Goal: Find specific page/section: Find specific page/section

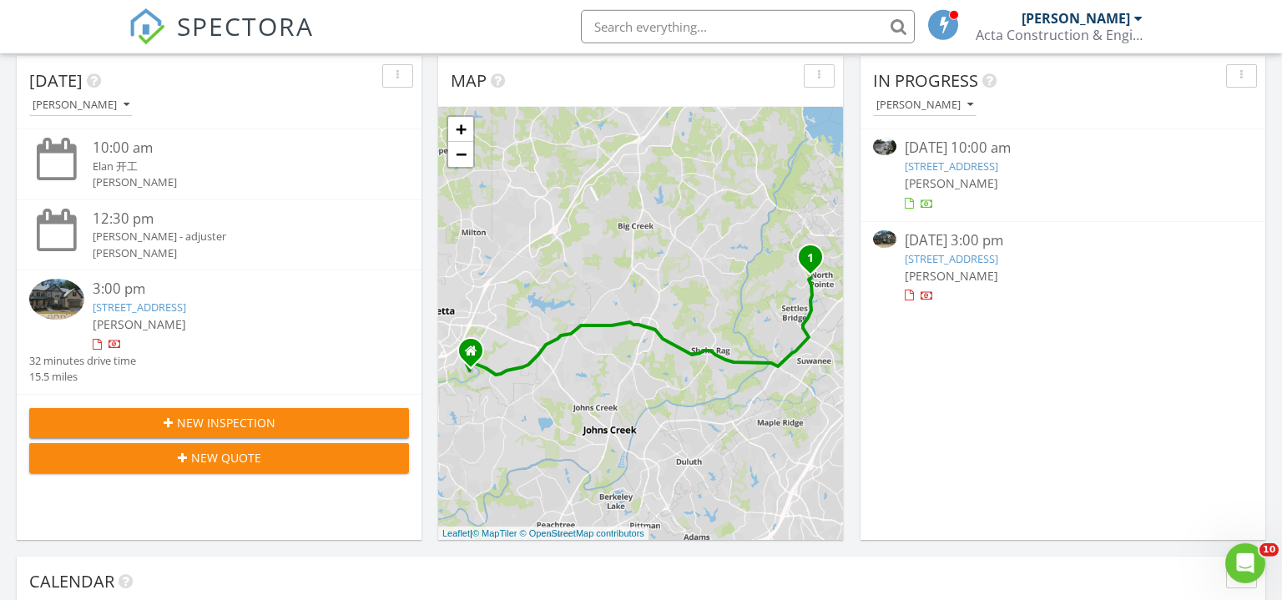
scroll to position [180, 0]
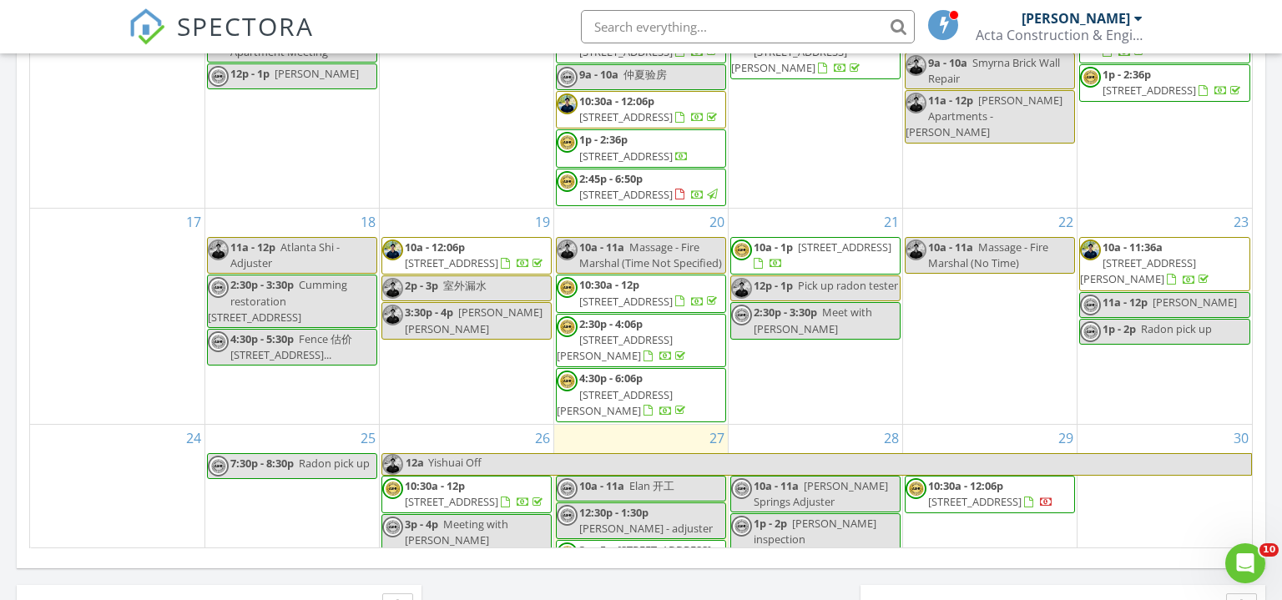
scroll to position [417, 0]
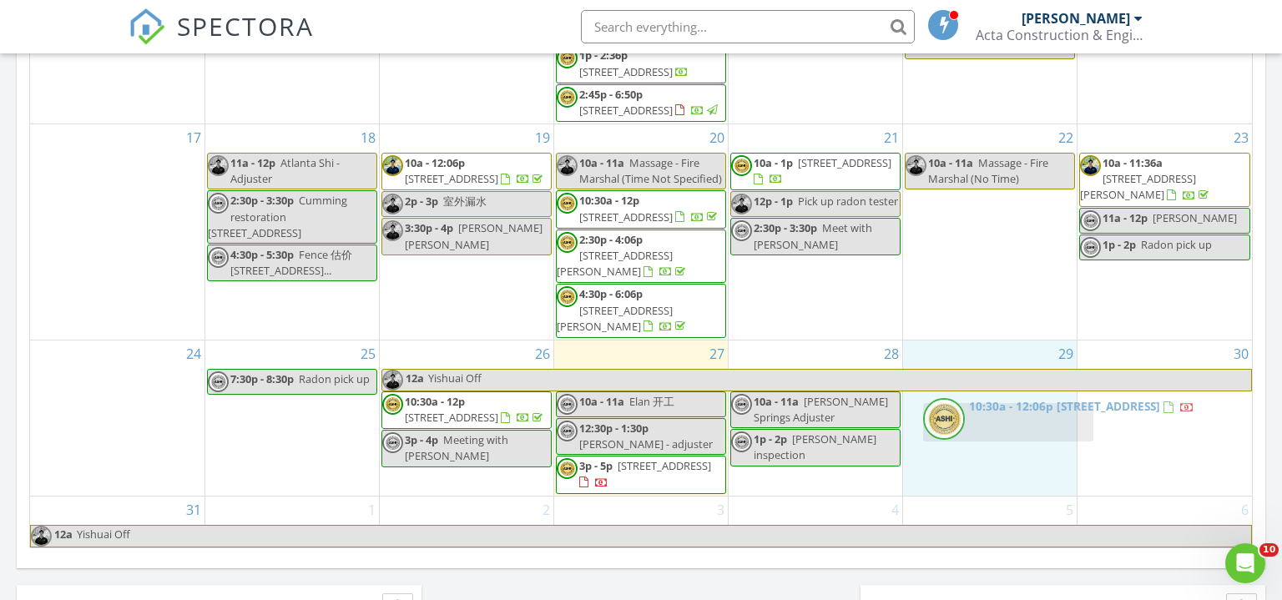
drag, startPoint x: 994, startPoint y: 419, endPoint x: 1013, endPoint y: 432, distance: 22.7
click at [1013, 432] on body "SPECTORA Michael Cui Acta Construction & Engineering, LLC Role: Inspector Chang…" at bounding box center [641, 190] width 1282 height 2349
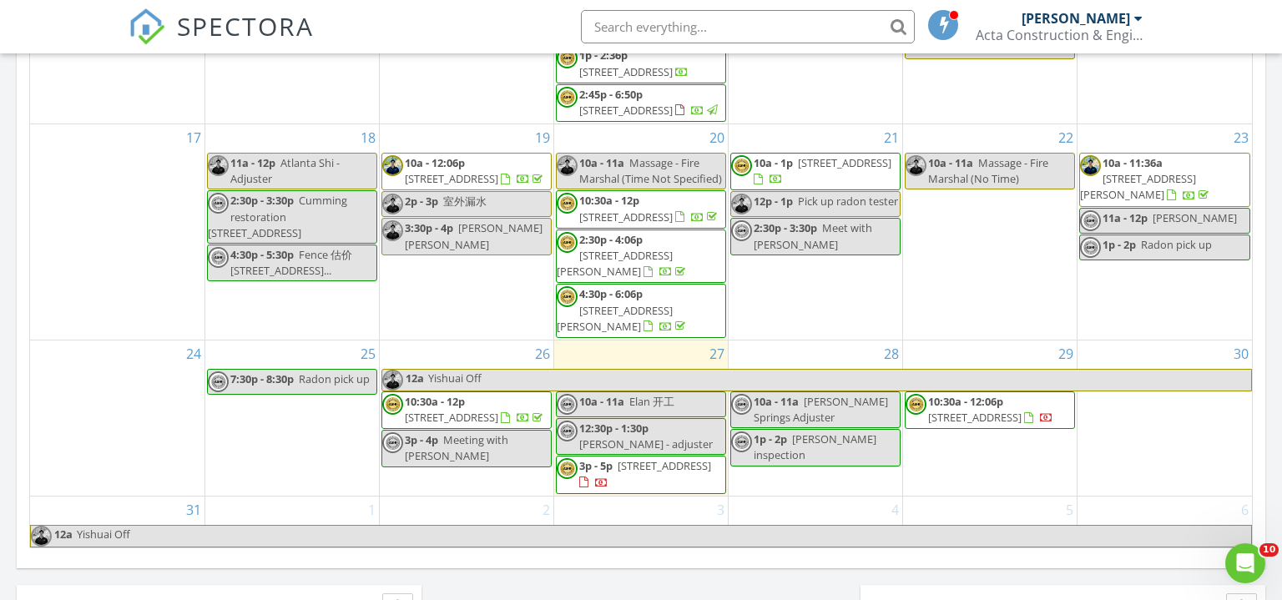
click at [670, 467] on span "5120 Price Dr, Suwanee 30024" at bounding box center [665, 465] width 94 height 15
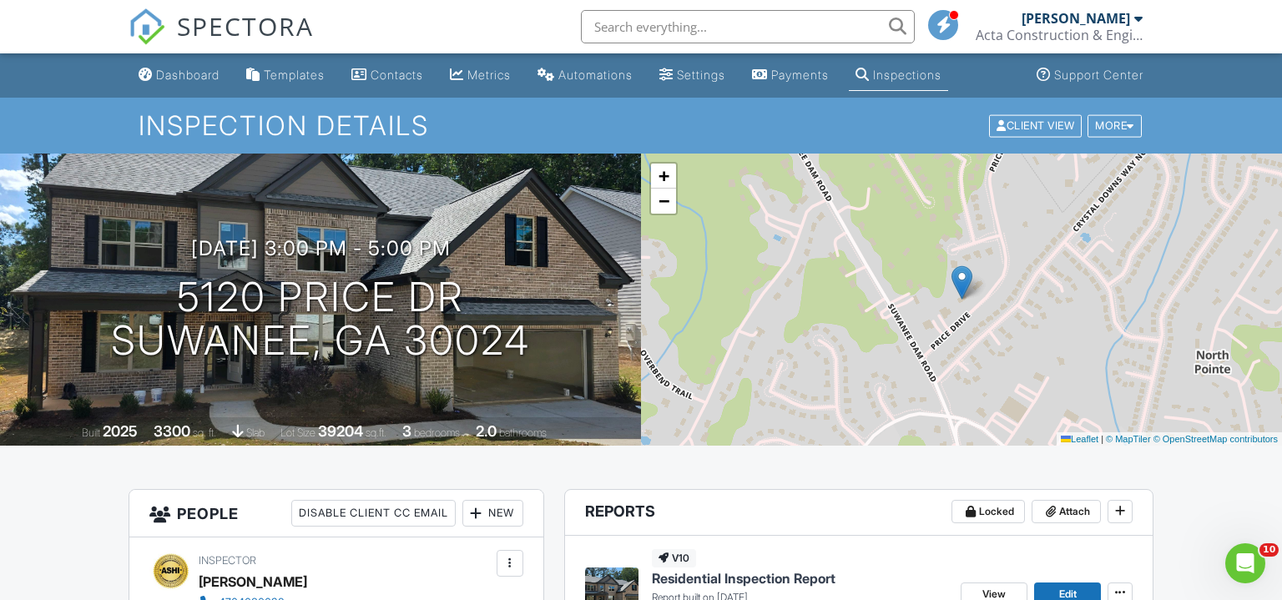
click at [626, 41] on input "text" at bounding box center [748, 26] width 334 height 33
type input "4246725050"
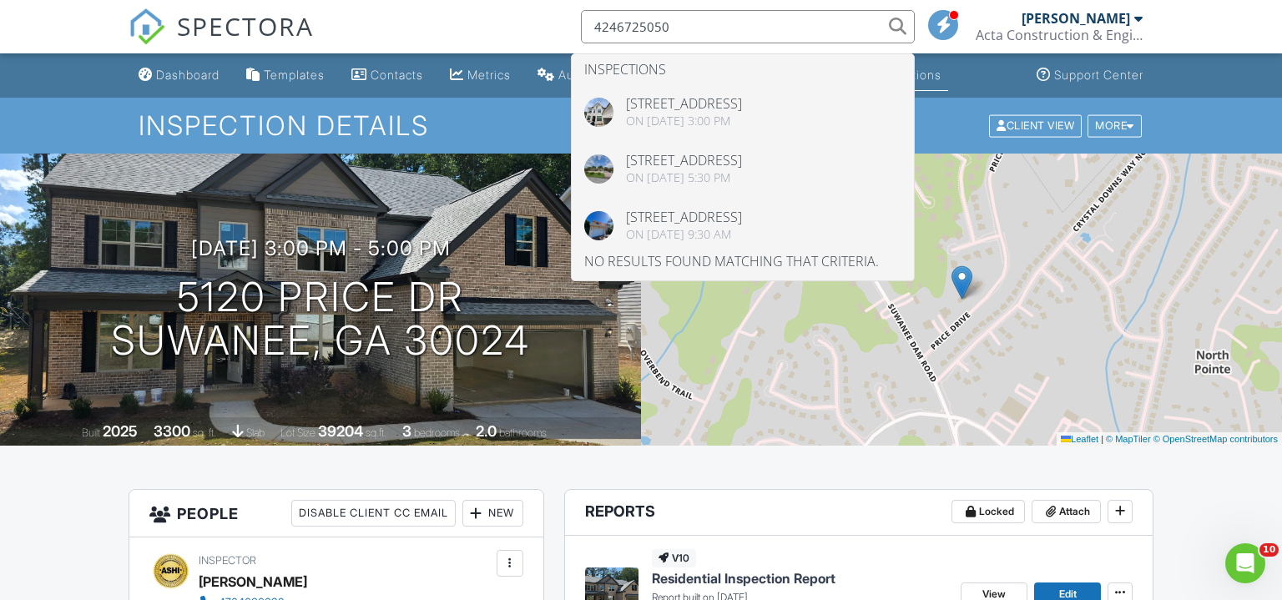
click at [722, 27] on input "4246725050" at bounding box center [748, 26] width 334 height 33
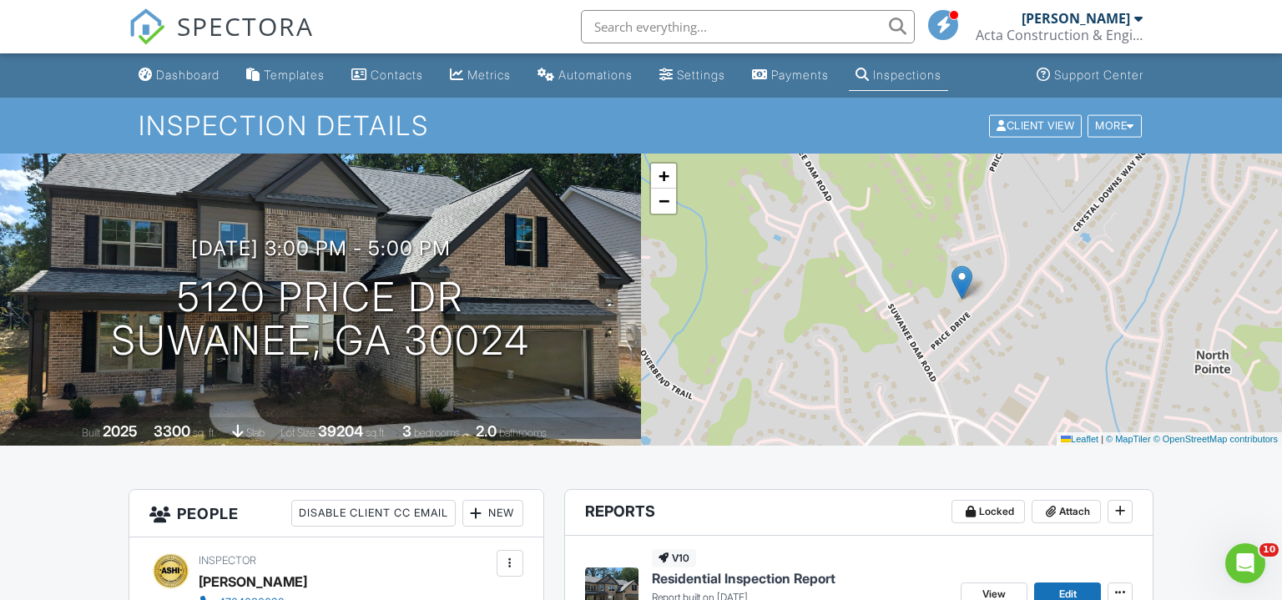
click at [674, 63] on div "Dashboard Templates Contacts Metrics Automations Settings Payments Inspections …" at bounding box center [642, 75] width 1026 height 44
click at [660, 28] on input "text" at bounding box center [748, 26] width 334 height 33
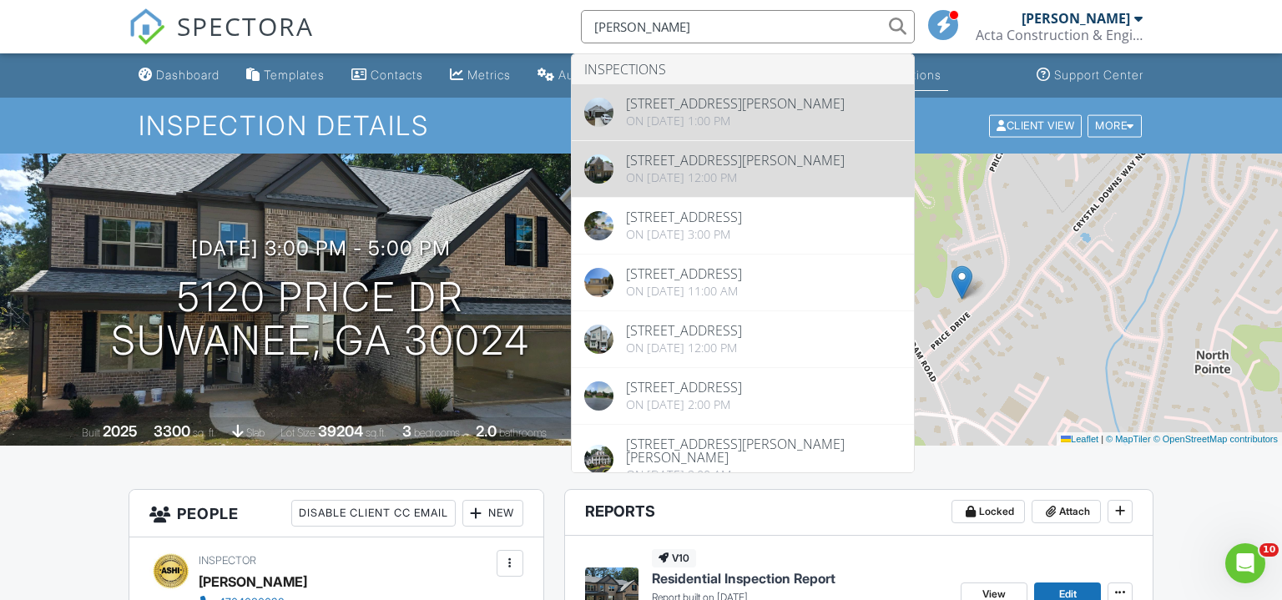
type input "yan cao"
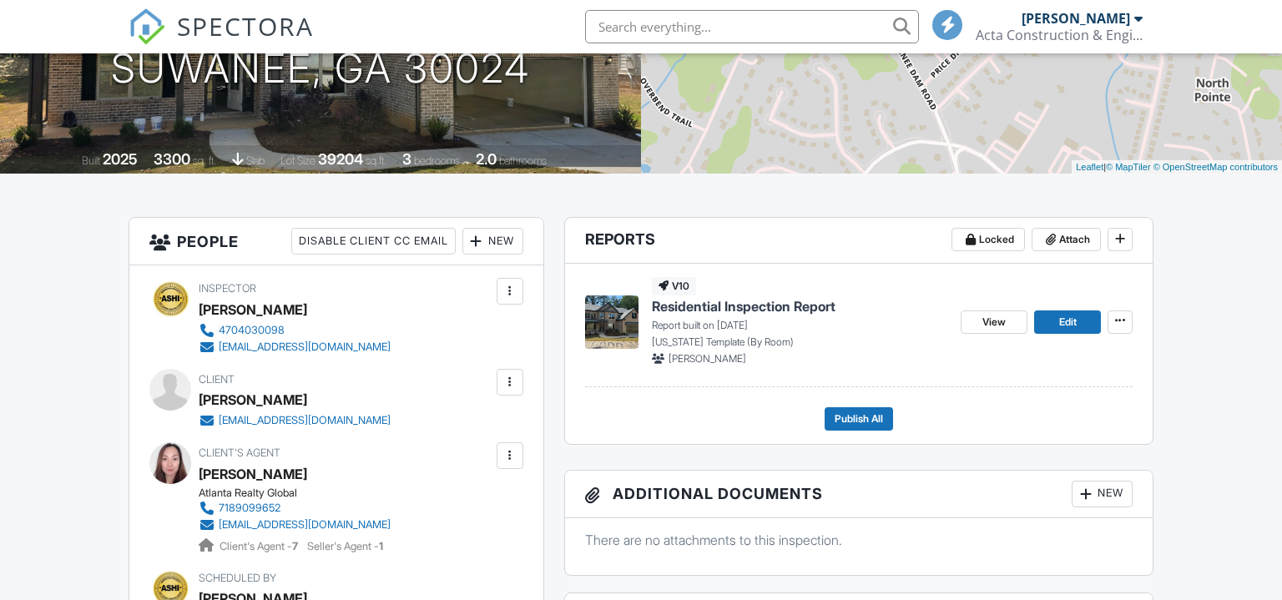
scroll to position [271, 0]
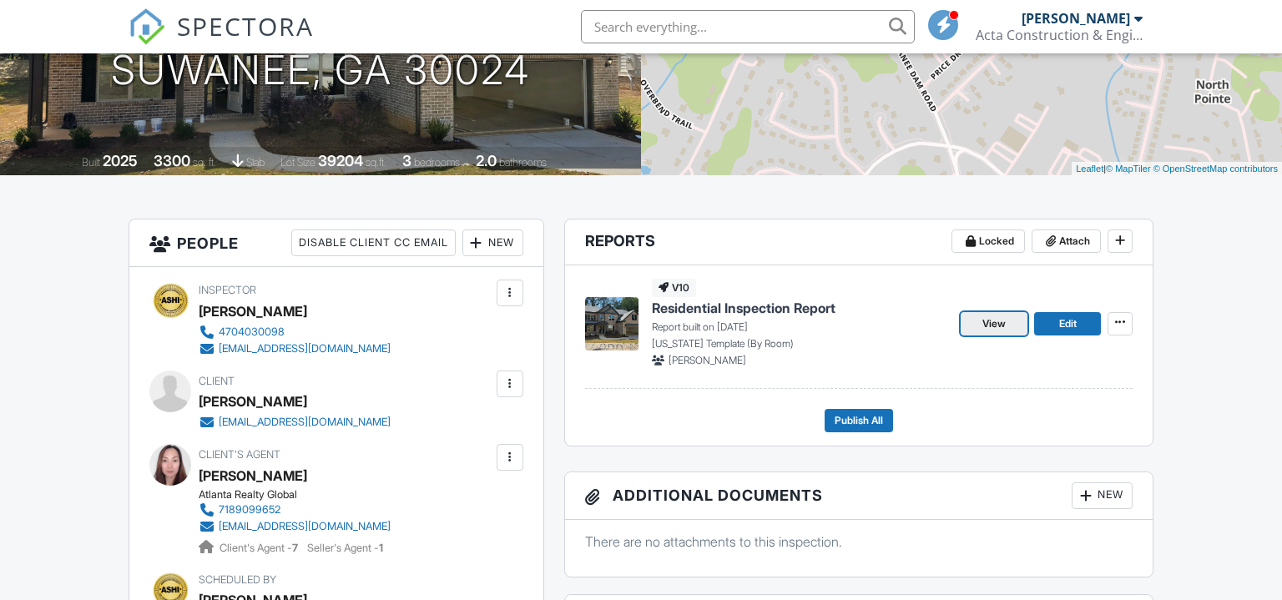
click at [1003, 321] on span "View" at bounding box center [994, 324] width 23 height 17
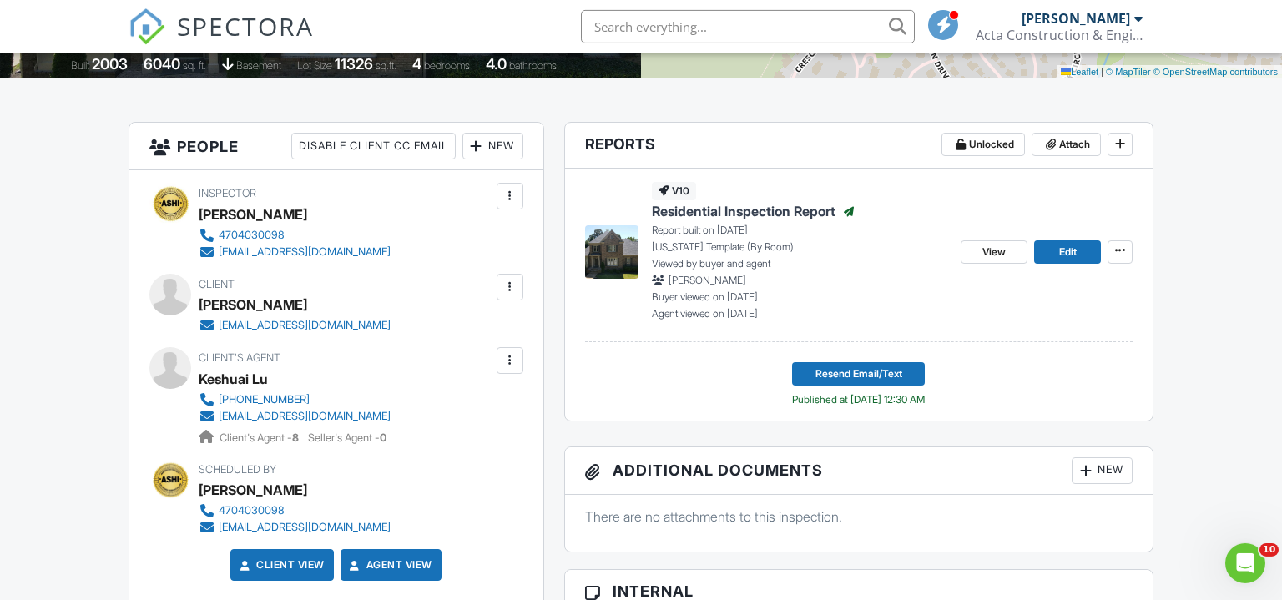
scroll to position [361, 0]
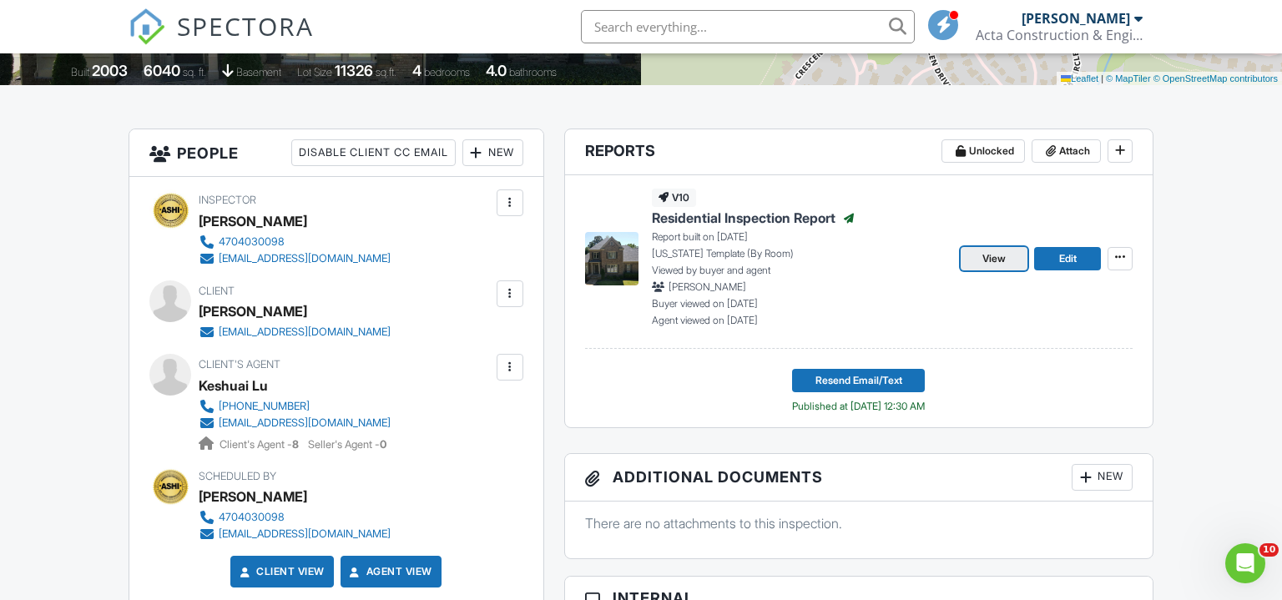
click at [998, 256] on span "View" at bounding box center [994, 258] width 23 height 17
